Goal: Book appointment/travel/reservation

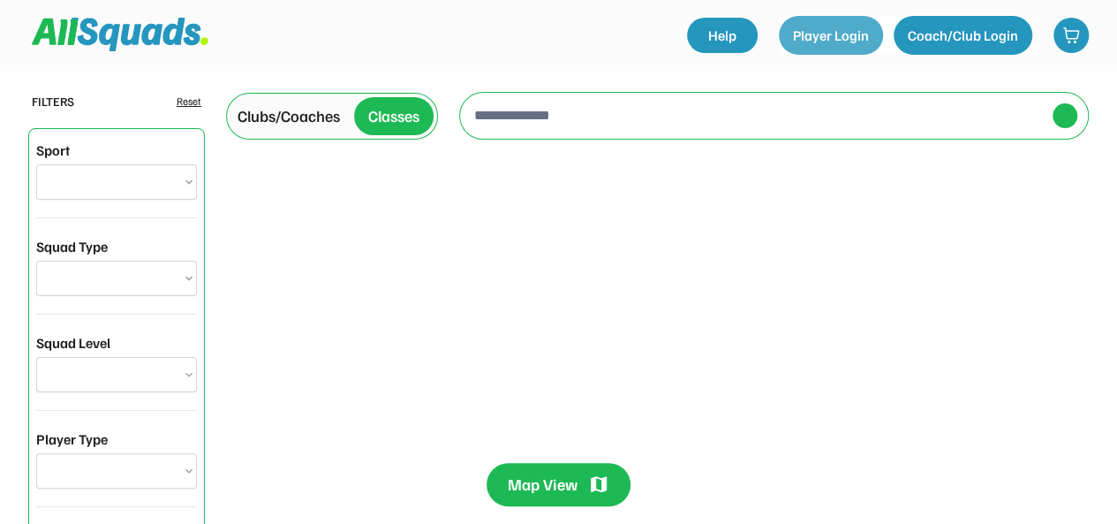
select select "**********"
select select "*****"
click at [835, 93] on div at bounding box center [758, 116] width 575 height 46
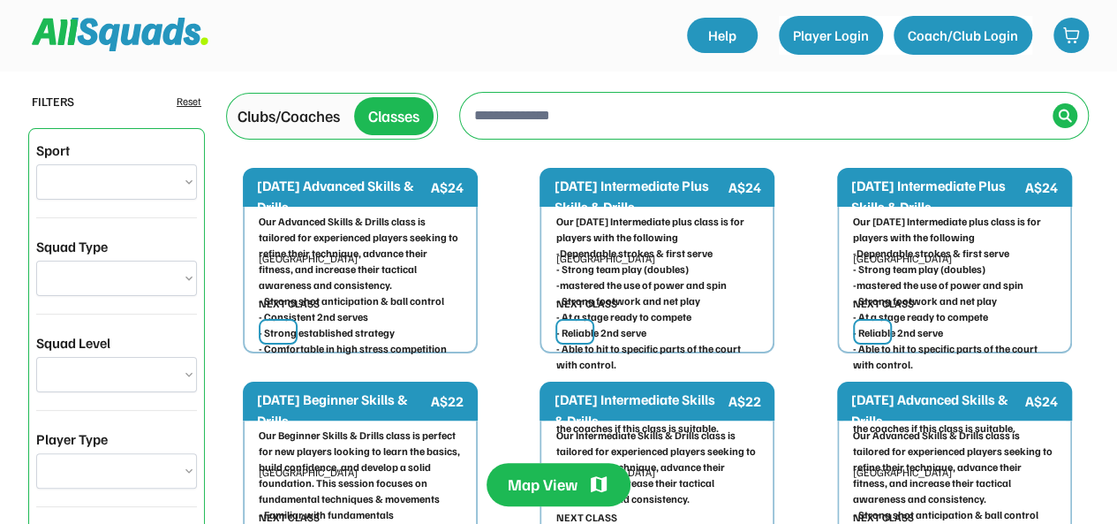
click at [703, 109] on input "input" at bounding box center [758, 114] width 575 height 35
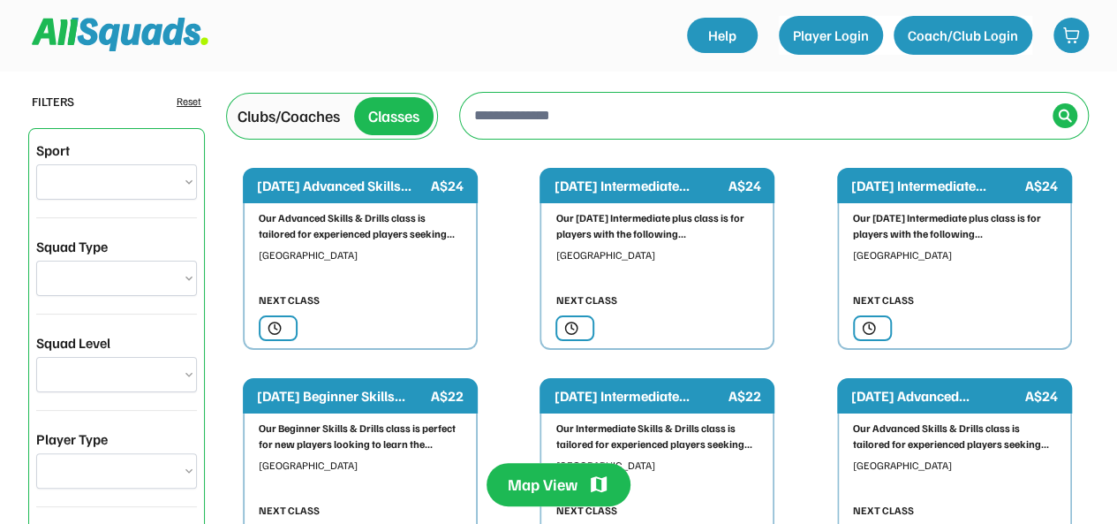
type input "**********"
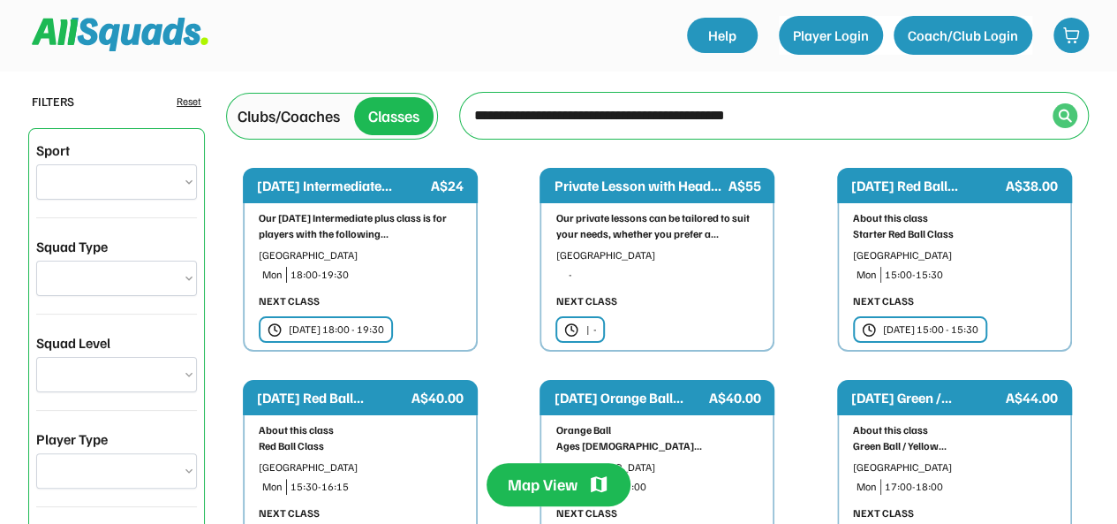
click at [1069, 120] on img at bounding box center [1065, 116] width 14 height 14
click at [1059, 109] on img at bounding box center [1065, 116] width 14 height 14
click at [356, 114] on div "Classes" at bounding box center [393, 116] width 79 height 38
click at [391, 112] on div "Classes" at bounding box center [393, 116] width 51 height 24
click at [295, 117] on div "Clubs/Coaches" at bounding box center [289, 116] width 102 height 24
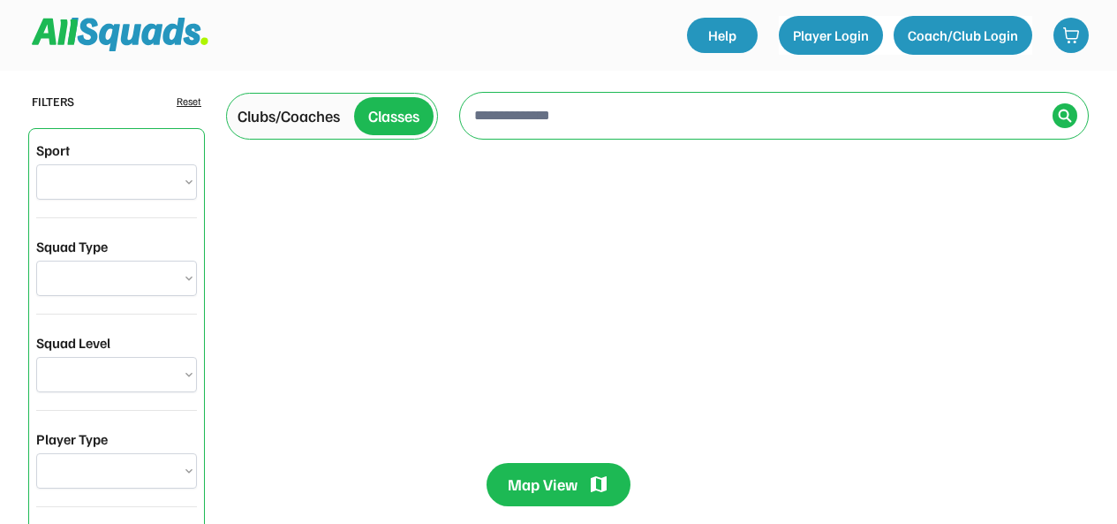
select select "*****"
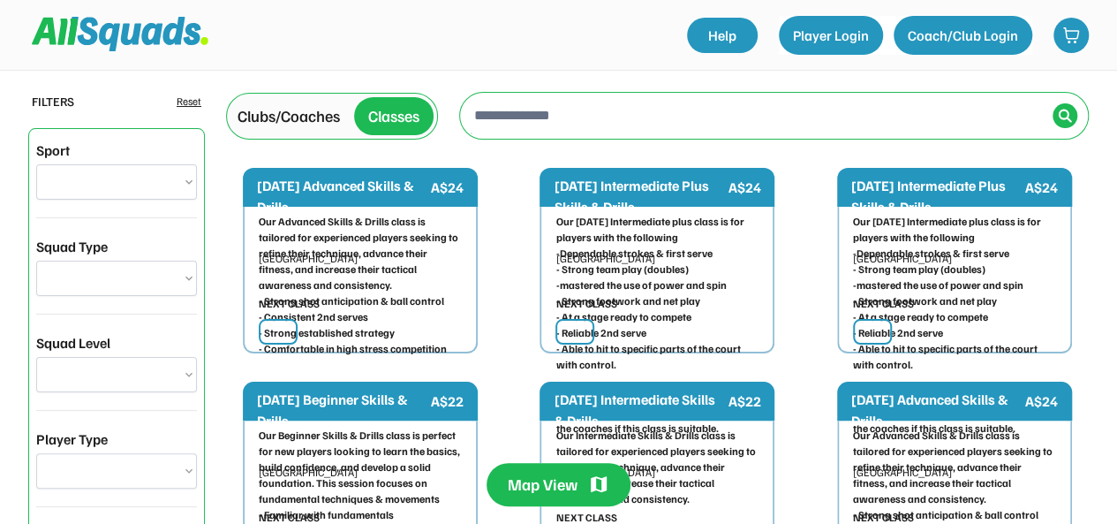
type input "**********"
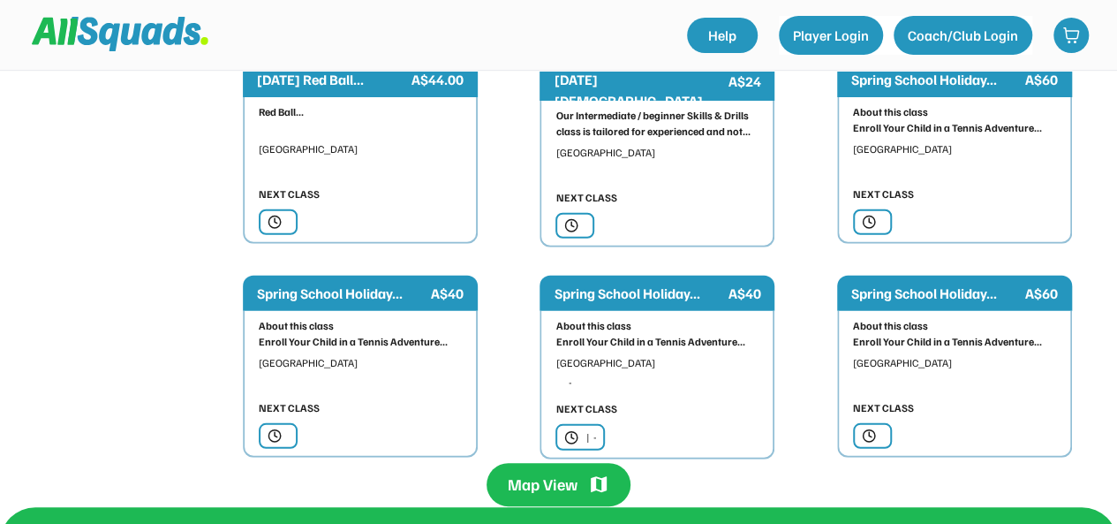
scroll to position [2228, 0]
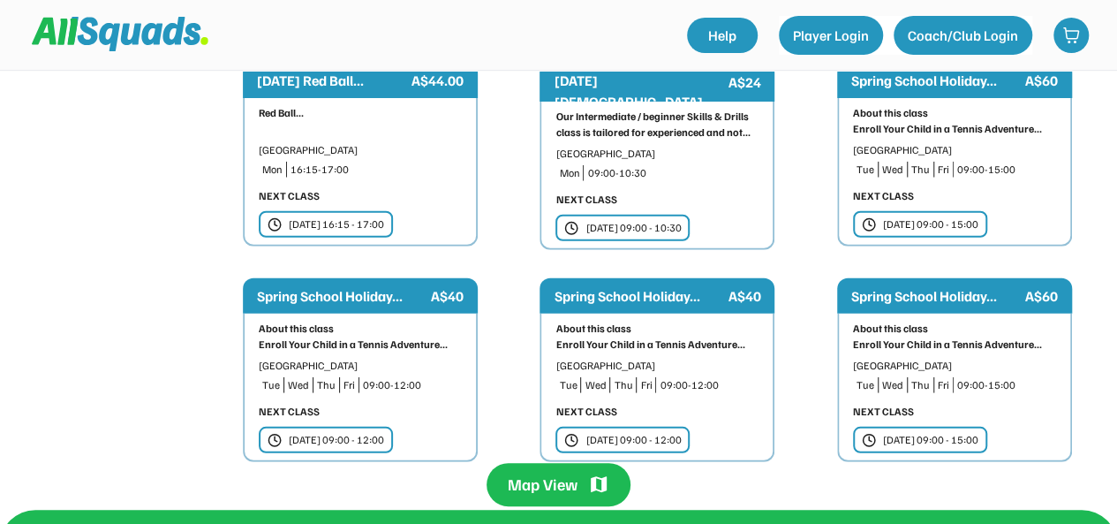
drag, startPoint x: 1129, startPoint y: 72, endPoint x: 1129, endPoint y: 269, distance: 197.8
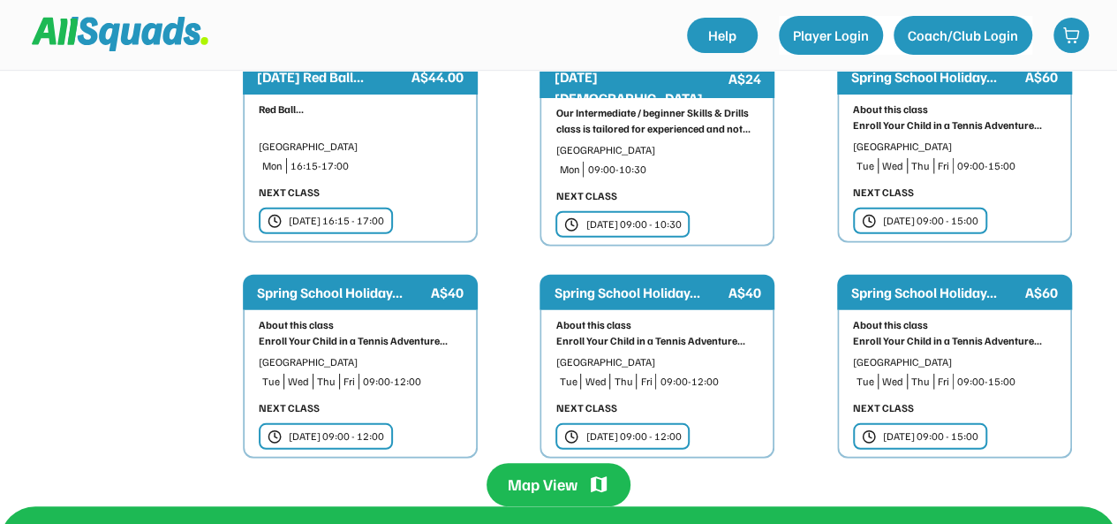
click at [316, 428] on div "Tue 23 Sep | 09:00 - 12:00" at bounding box center [336, 436] width 95 height 16
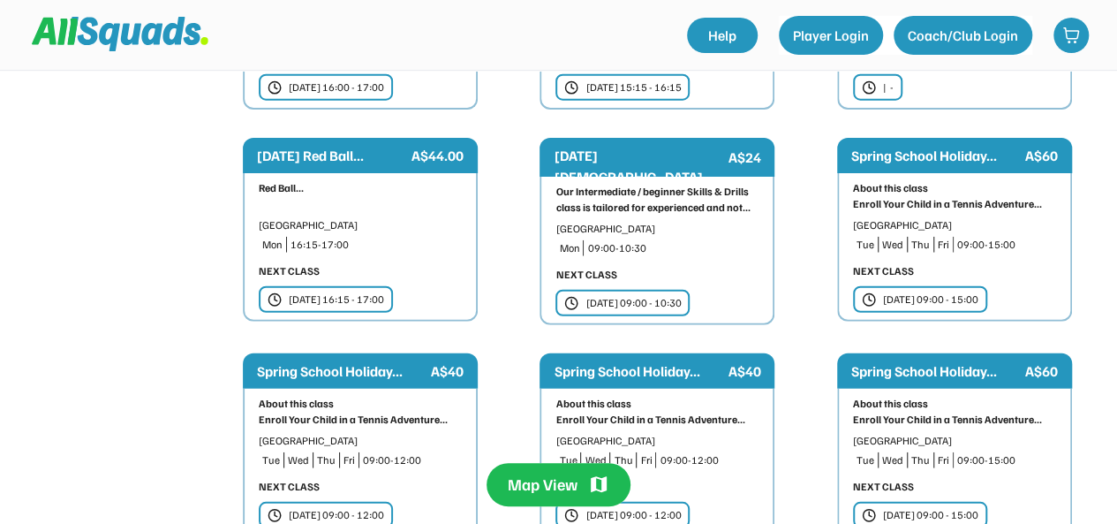
scroll to position [2160, 0]
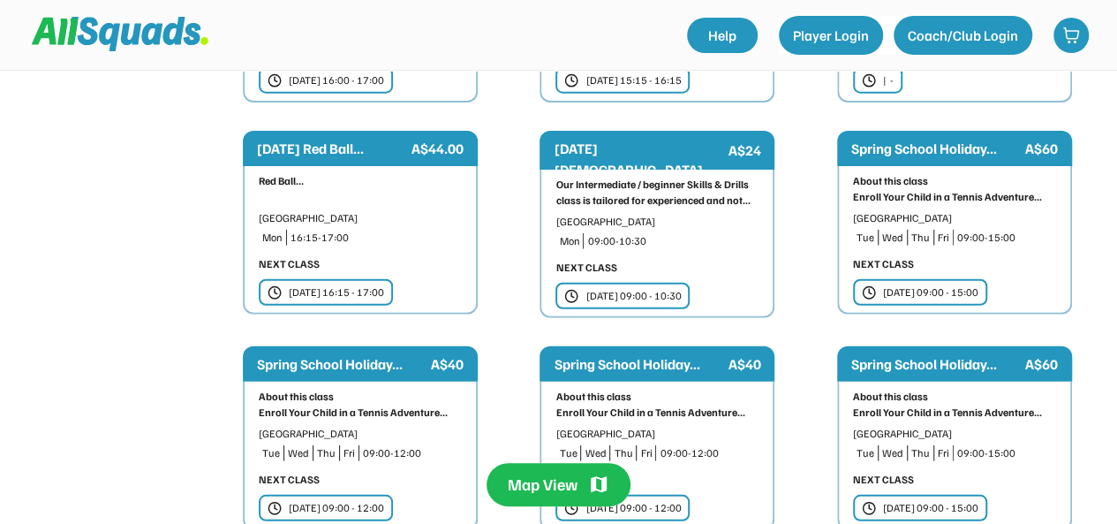
click at [894, 284] on div "Tue 23 Sep | 09:00 - 15:00" at bounding box center [930, 292] width 95 height 16
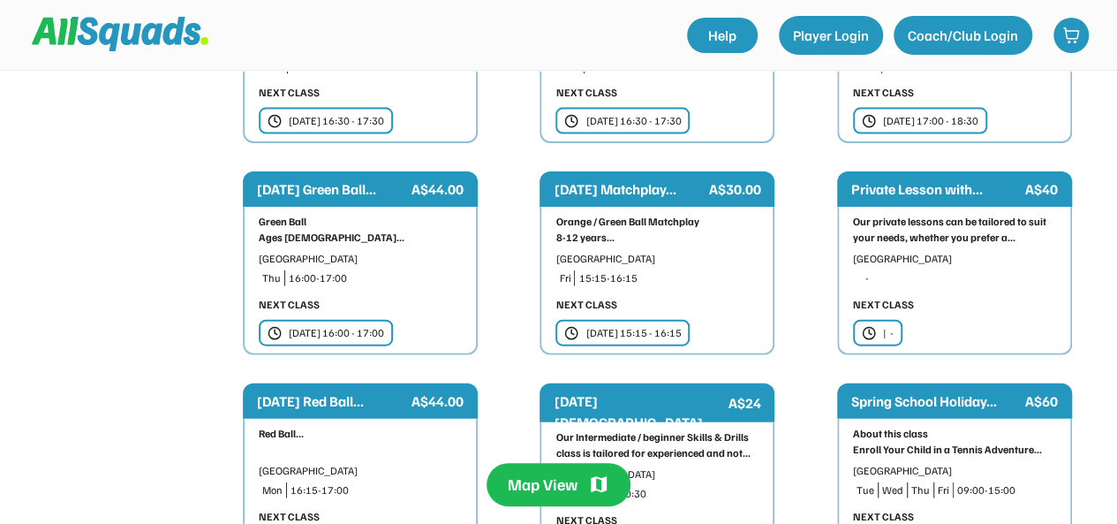
scroll to position [1885, 0]
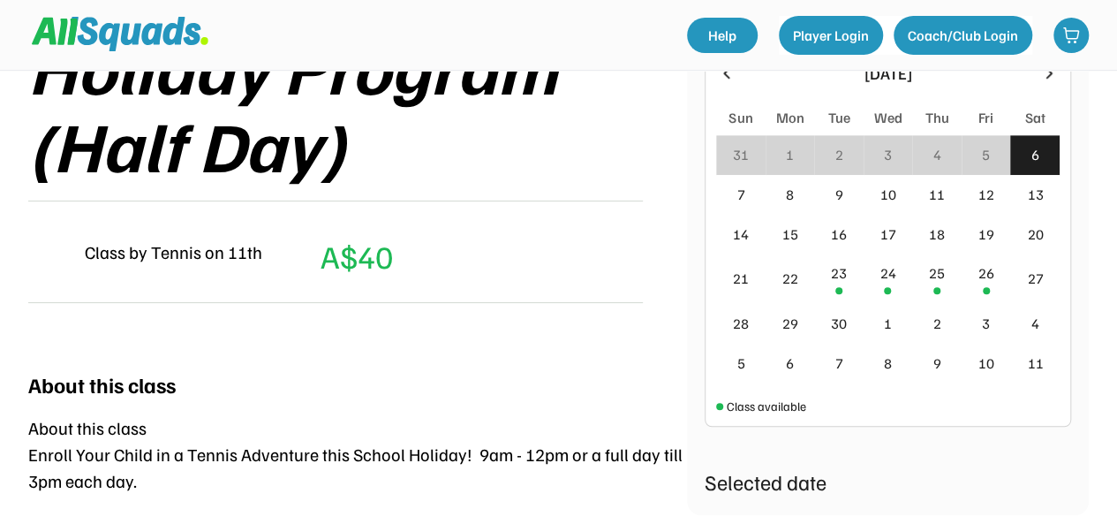
scroll to position [353, 0]
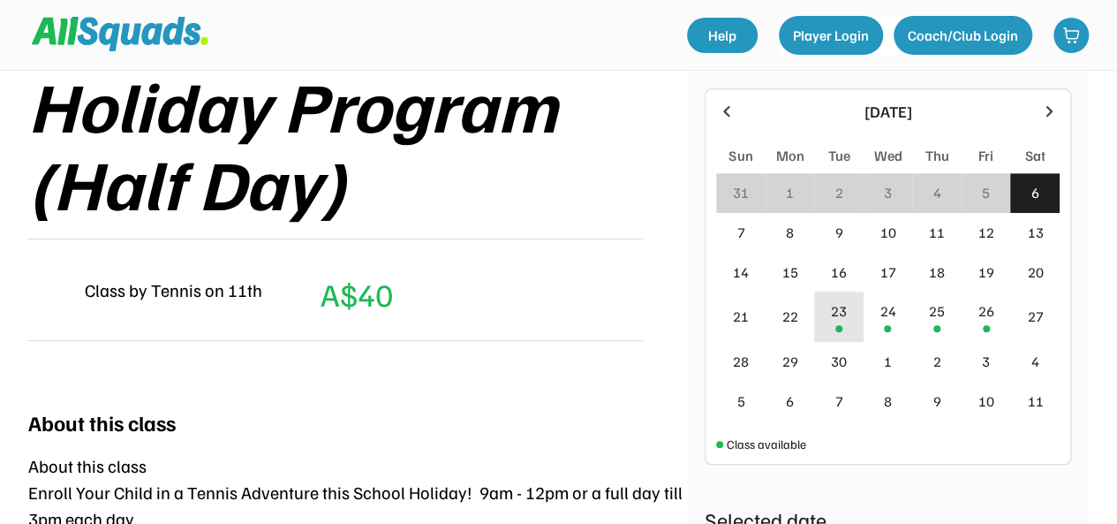
click at [838, 314] on div "23" at bounding box center [839, 310] width 16 height 21
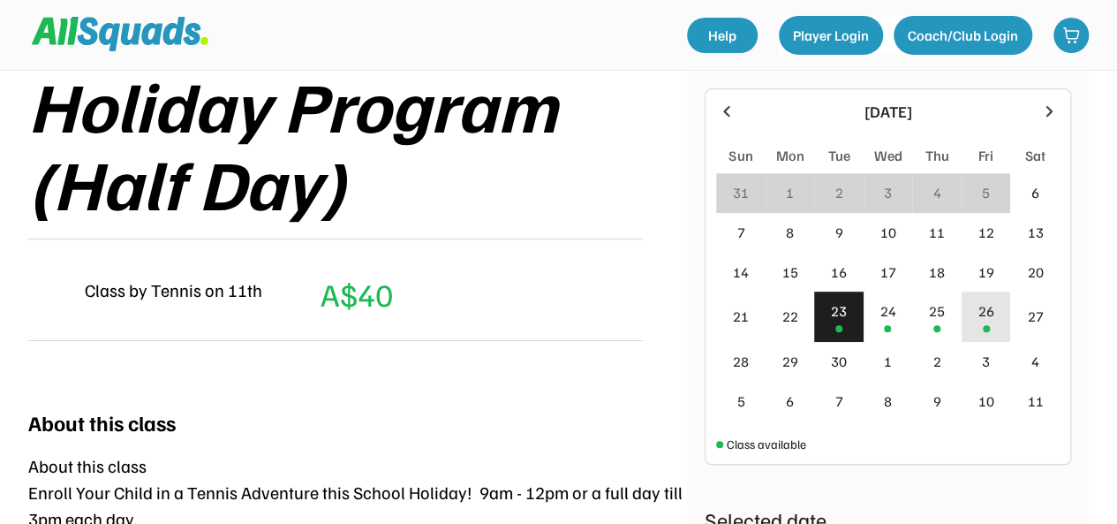
click at [979, 321] on div "26" at bounding box center [987, 310] width 16 height 21
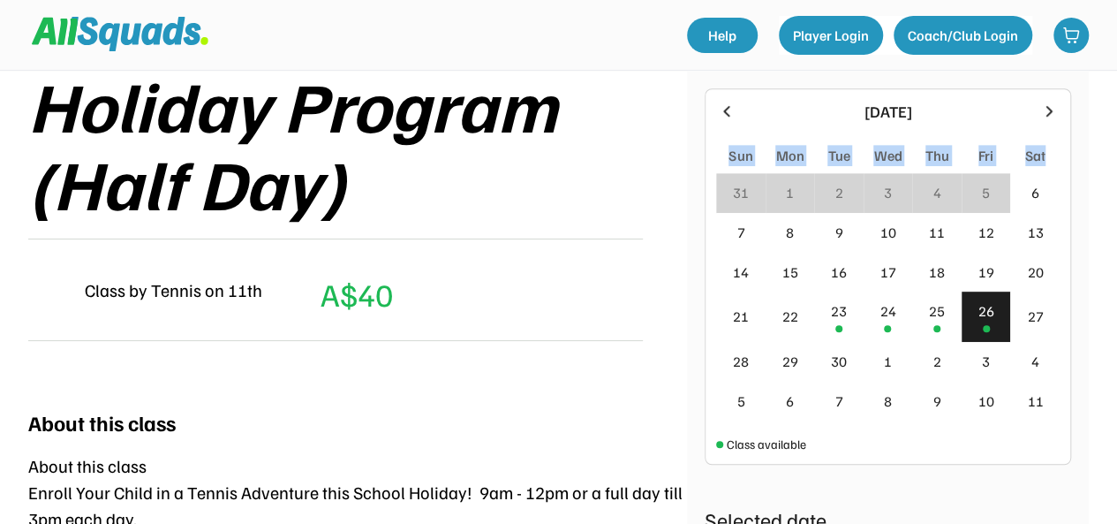
drag, startPoint x: 1114, startPoint y: 118, endPoint x: 1122, endPoint y: 140, distance: 22.6
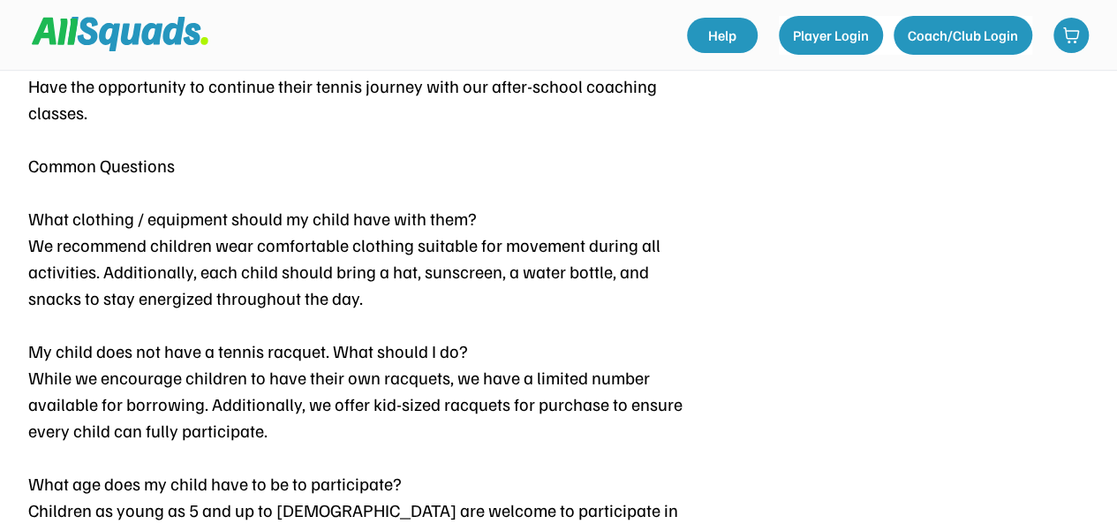
scroll to position [140, 0]
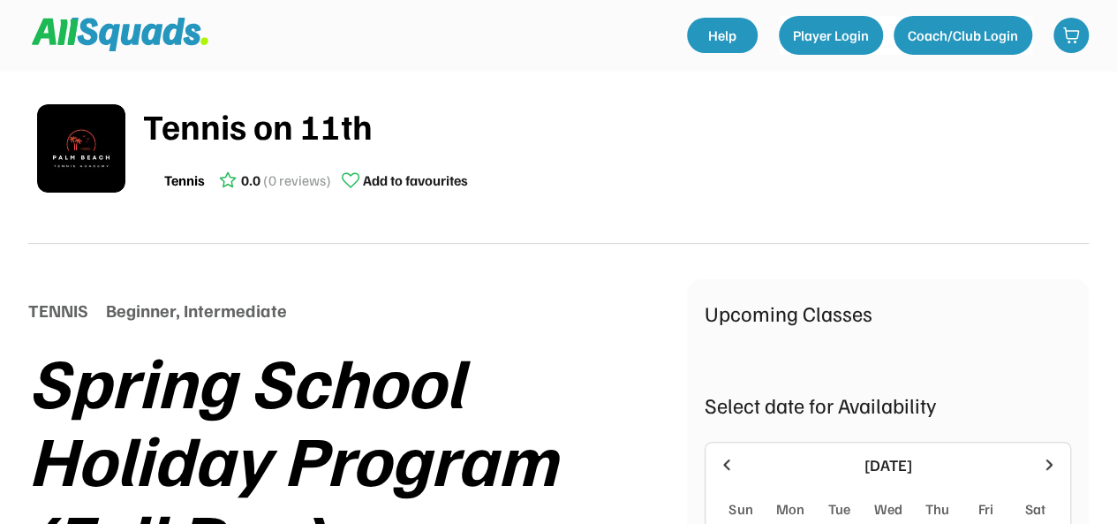
drag, startPoint x: 1110, startPoint y: 57, endPoint x: 1130, endPoint y: 36, distance: 28.1
click at [1116, 36] on html "Tennis on 11th Tennis 0.0 (0 reviews) Add to favourites TENNIS Beginner, Interm…" at bounding box center [558, 262] width 1117 height 524
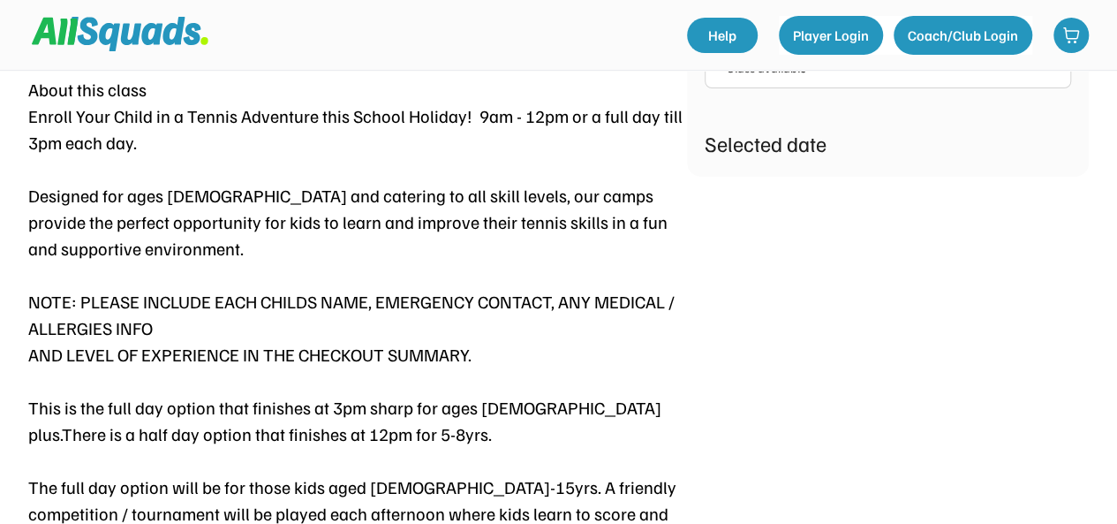
scroll to position [744, 0]
